Goal: Complete application form

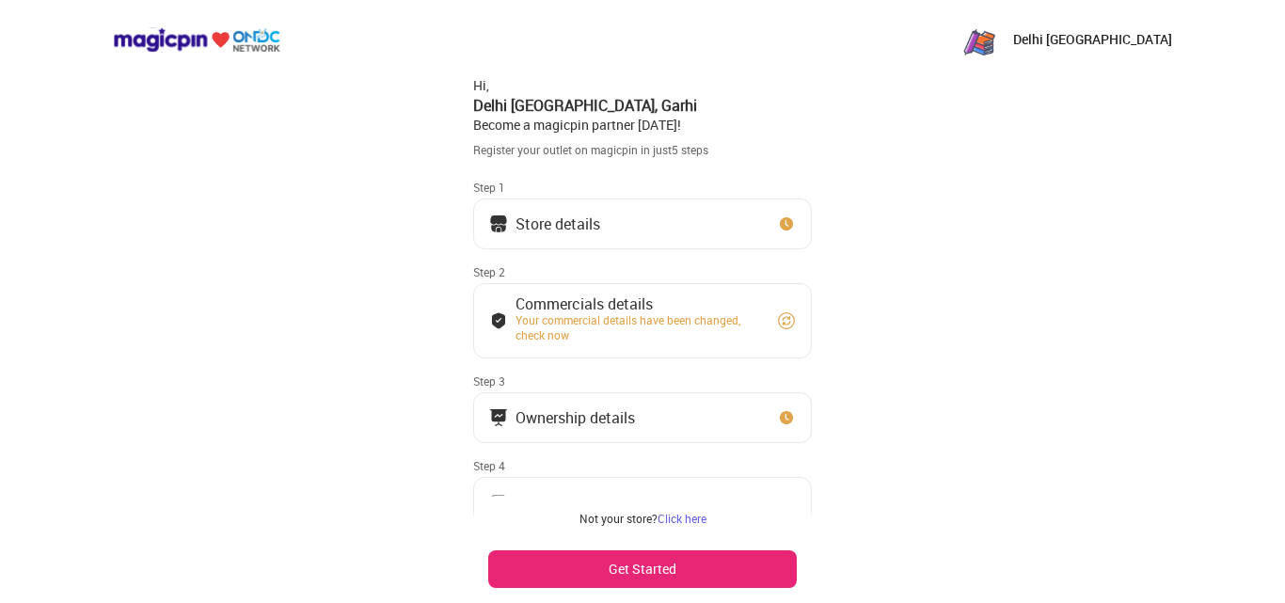
click at [526, 212] on button "Store details" at bounding box center [642, 223] width 339 height 51
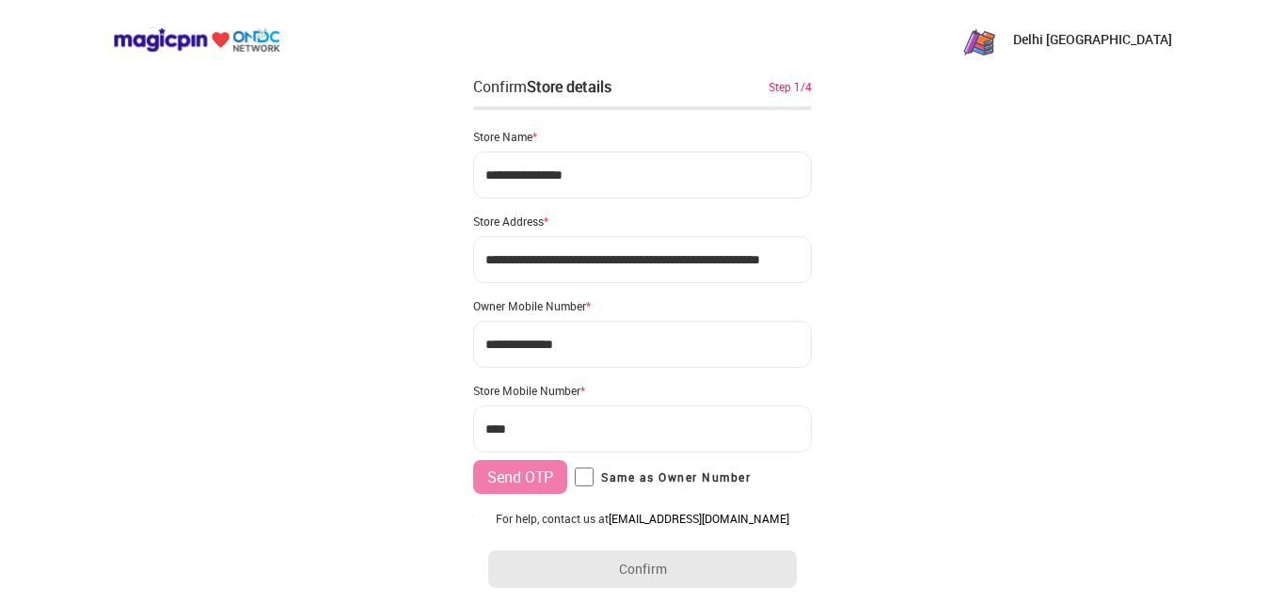
type input "**********"
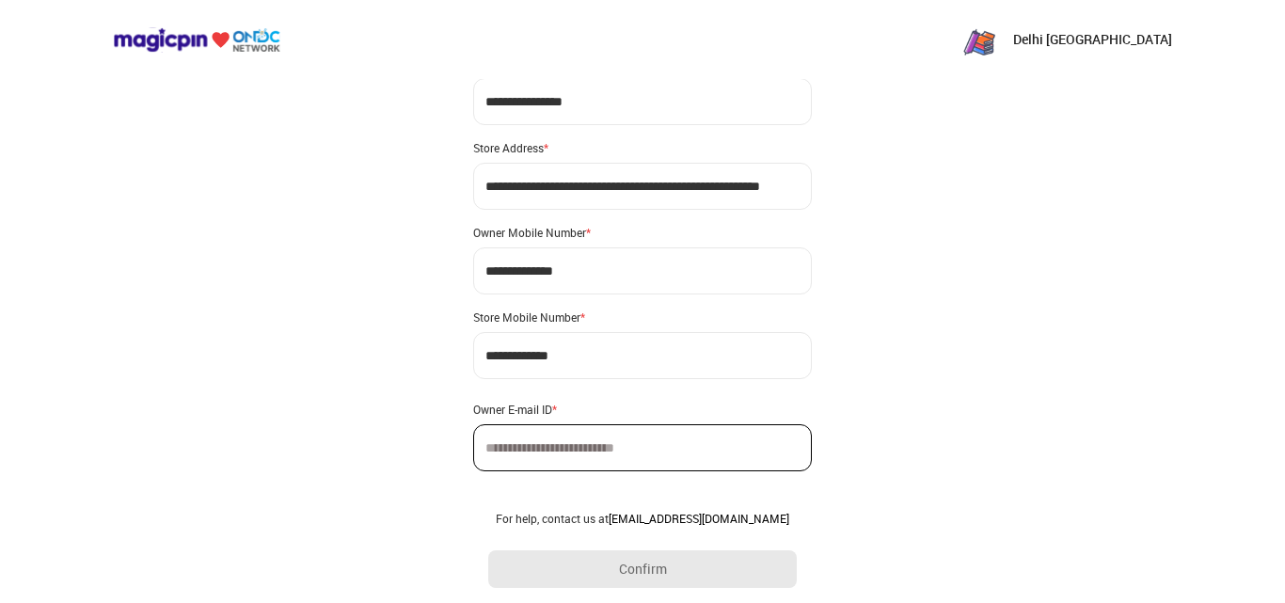
scroll to position [75, 0]
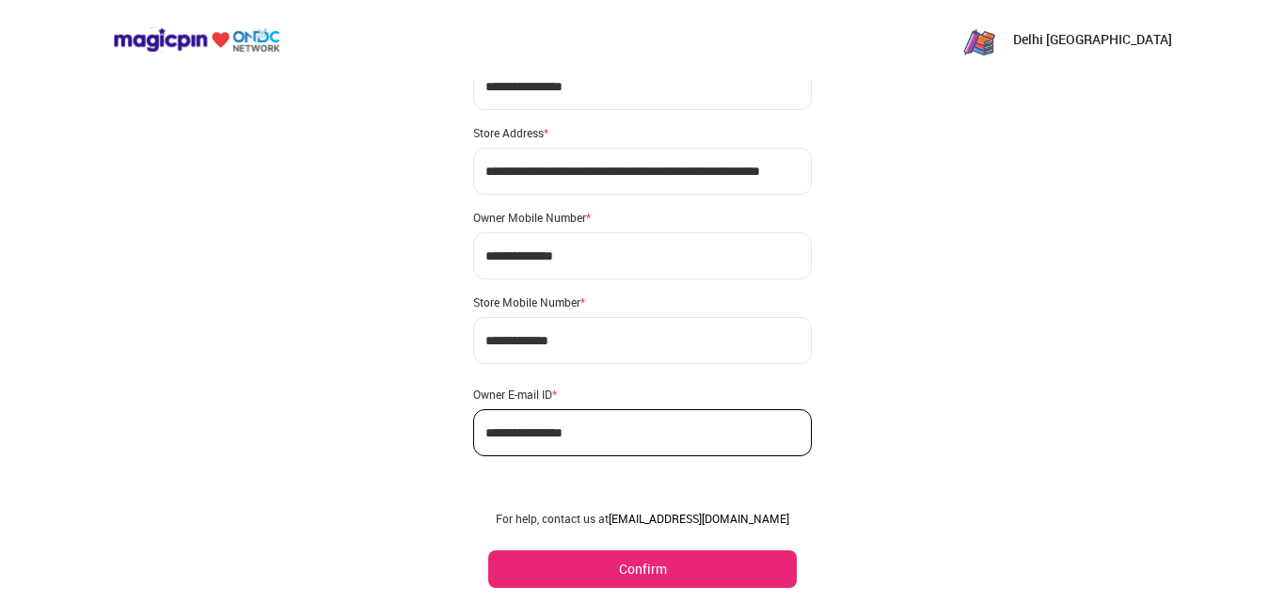
scroll to position [111, 0]
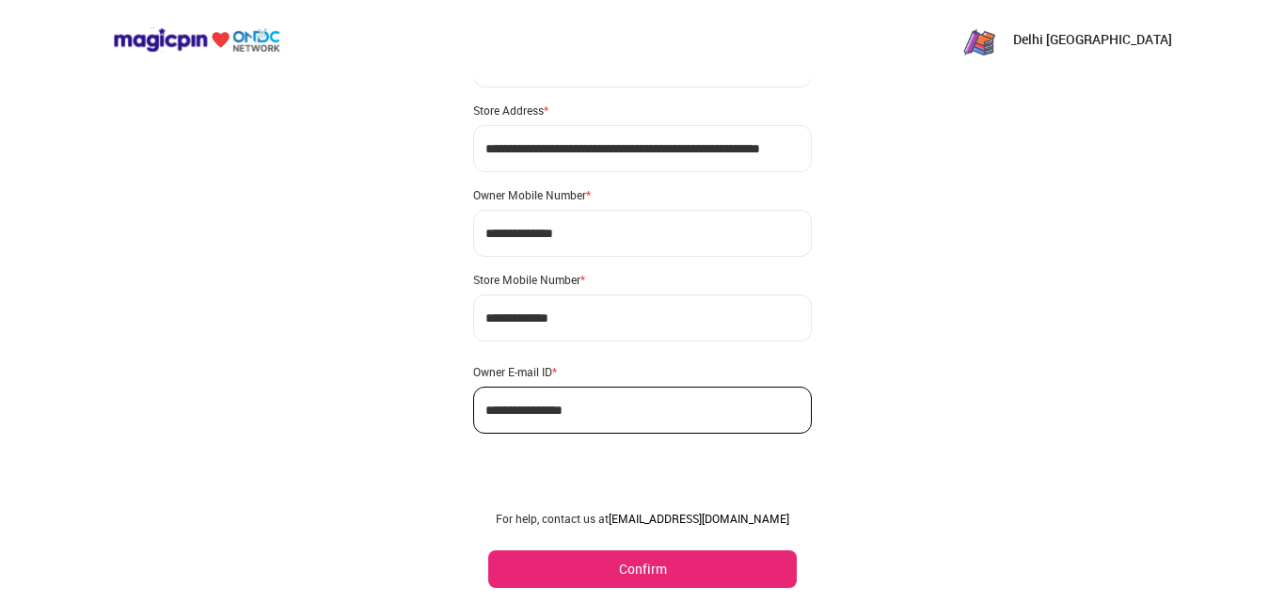
click at [669, 574] on button "Confirm" at bounding box center [642, 569] width 309 height 38
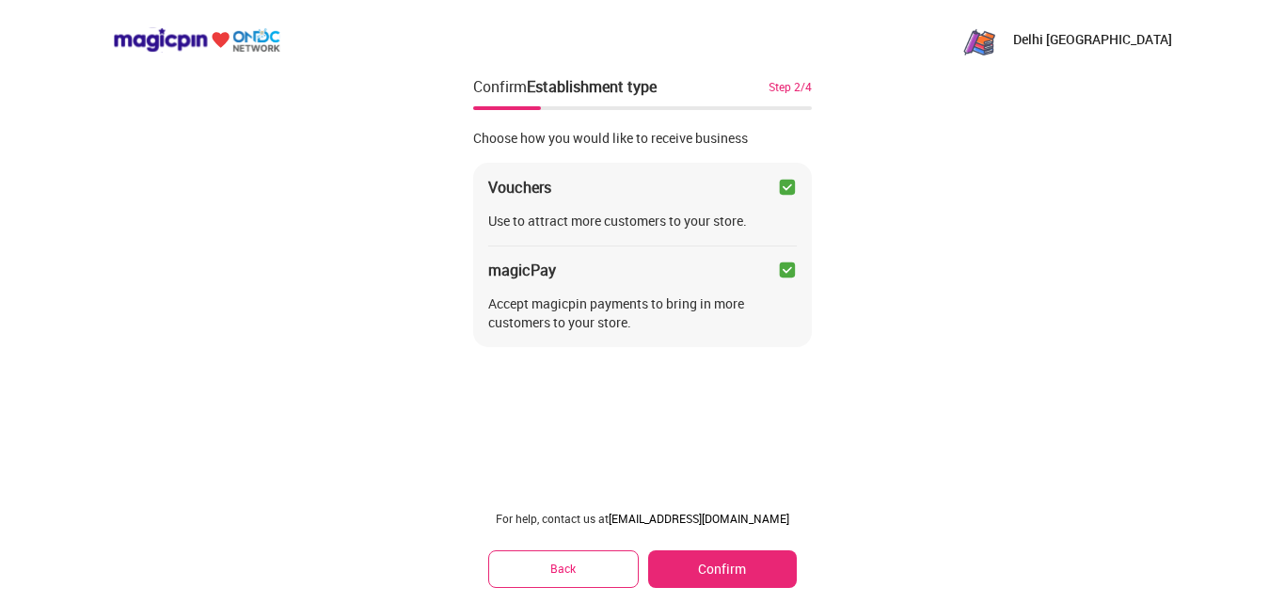
scroll to position [0, 0]
click at [669, 574] on button "Confirm" at bounding box center [722, 569] width 149 height 38
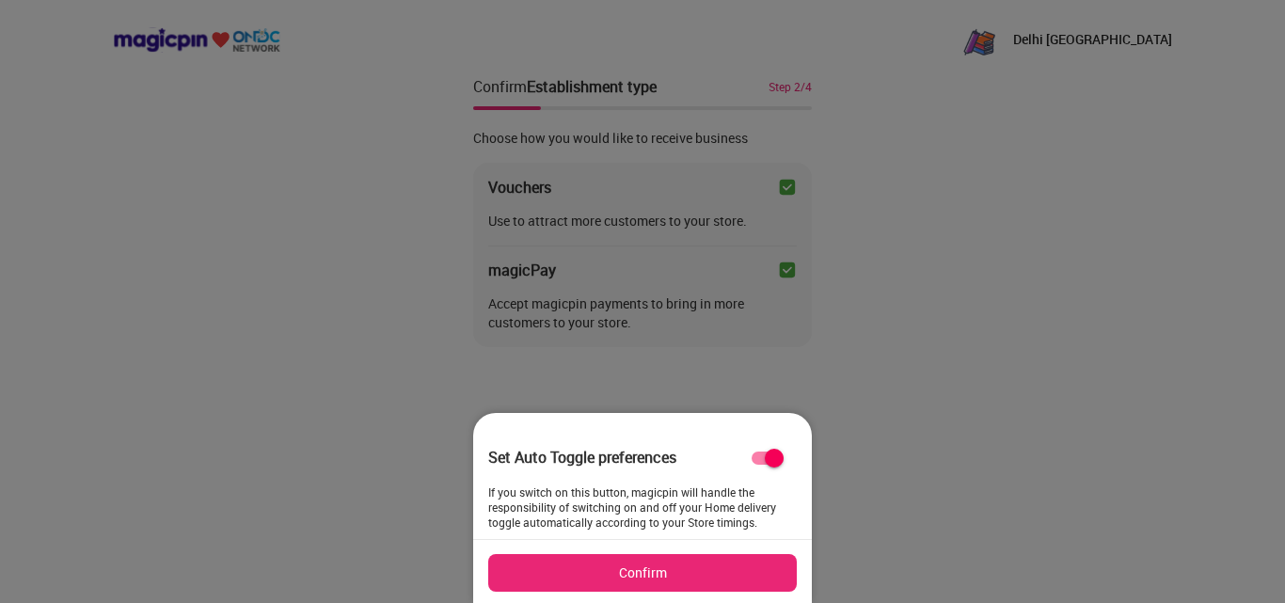
click at [669, 574] on button "Confirm" at bounding box center [642, 573] width 309 height 38
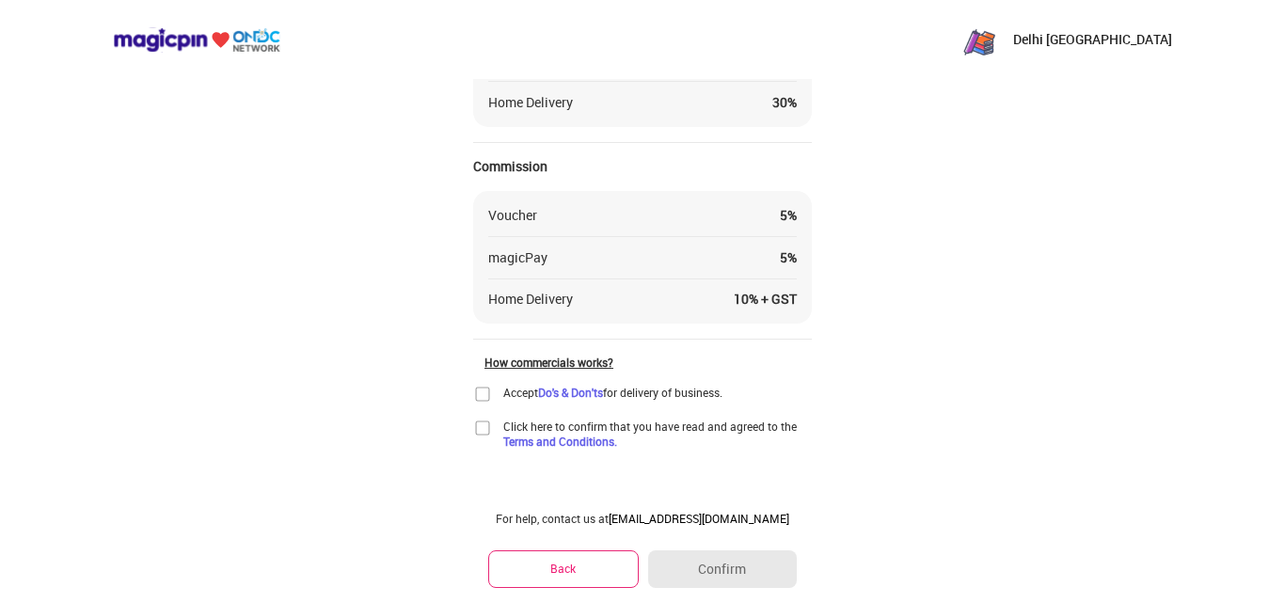
scroll to position [217, 0]
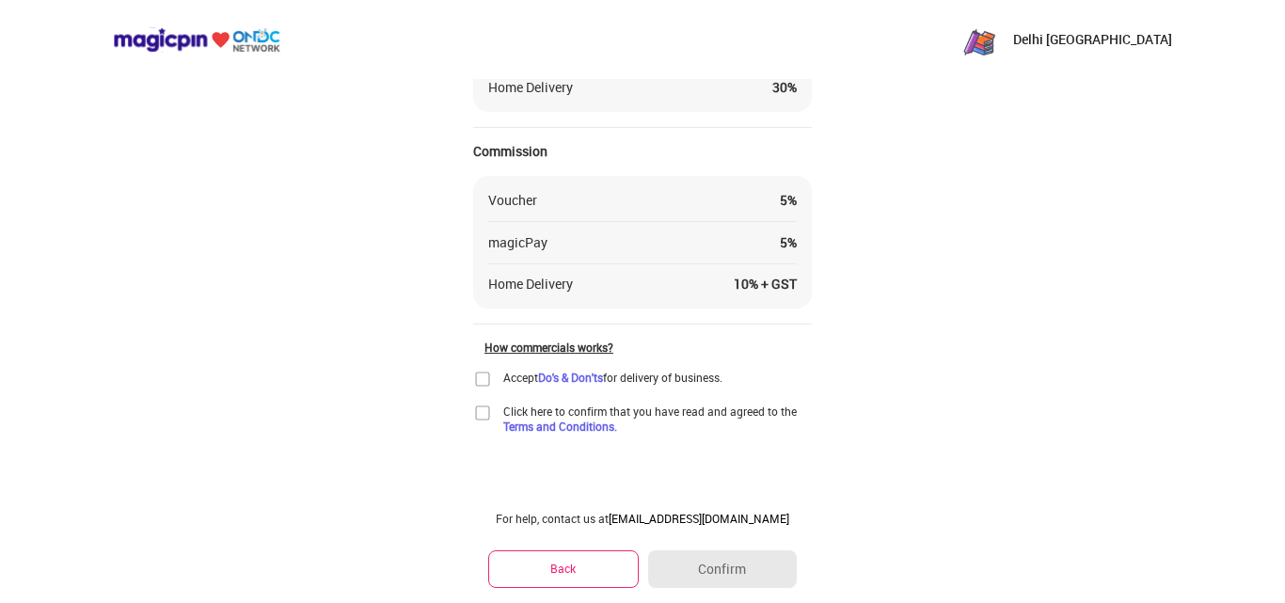
click at [482, 379] on img at bounding box center [482, 379] width 19 height 19
